Goal: Task Accomplishment & Management: Use online tool/utility

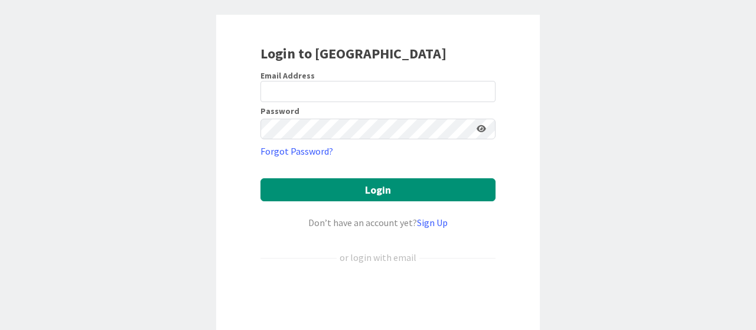
scroll to position [118, 0]
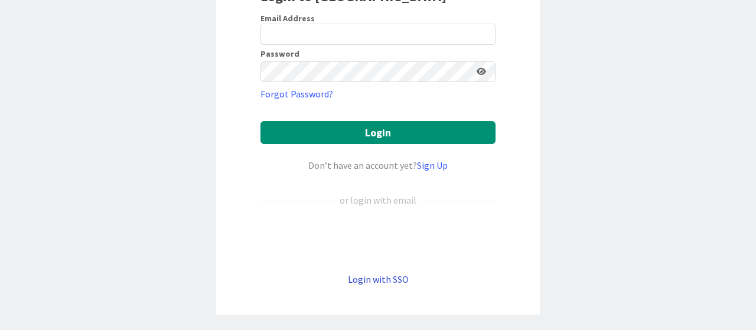
click at [369, 277] on link "Login with SSO" at bounding box center [378, 279] width 61 height 12
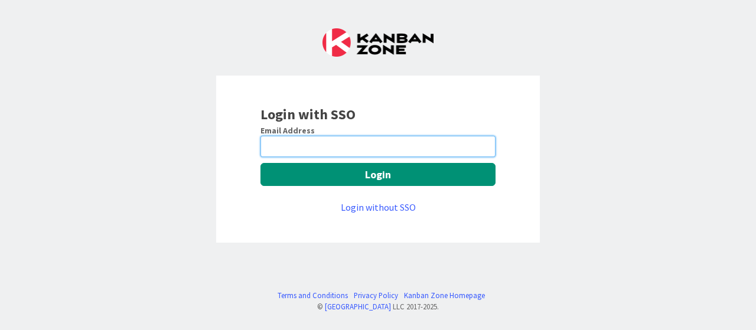
click at [374, 141] on input "email" at bounding box center [377, 146] width 235 height 21
type input "abubakkar.sithick@mrcglobal.com"
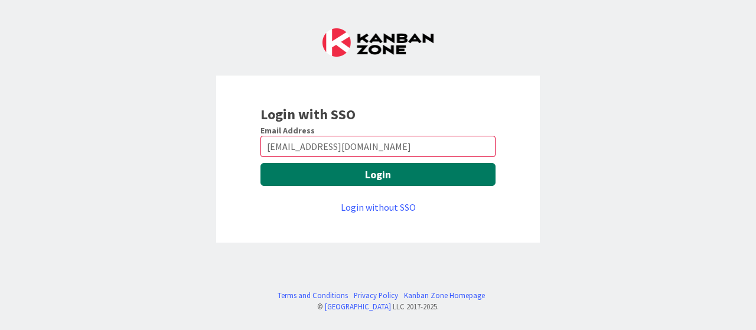
click at [366, 171] on button "Login" at bounding box center [377, 174] width 235 height 23
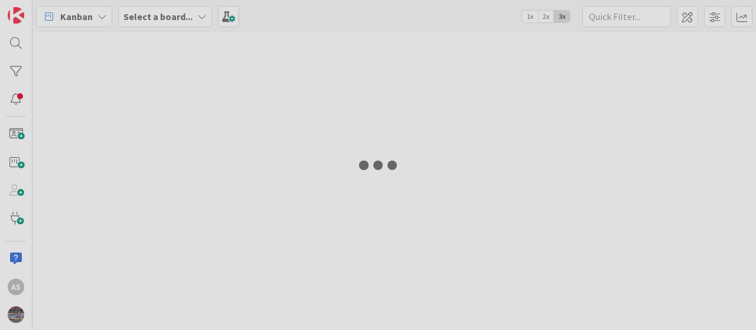
type input "1338"
